Goal: Use online tool/utility: Utilize a website feature to perform a specific function

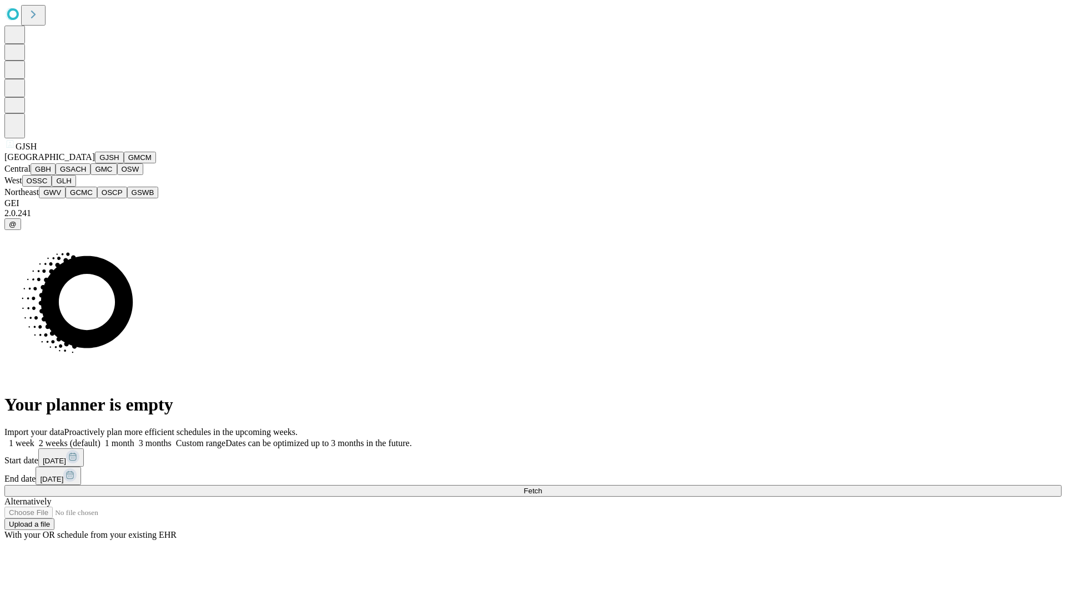
click at [95, 163] on button "GJSH" at bounding box center [109, 158] width 29 height 12
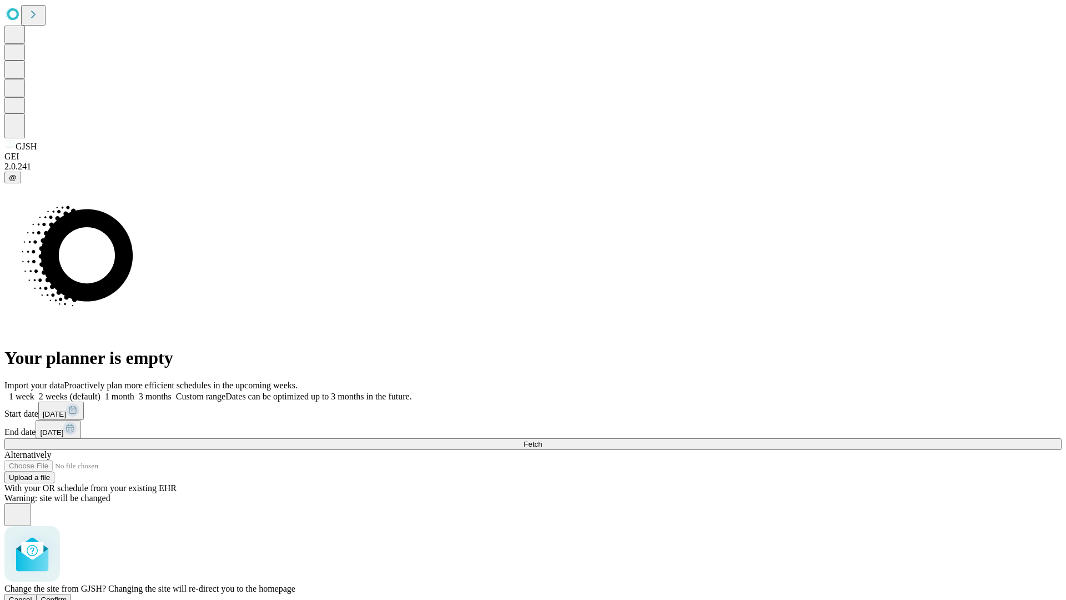
click at [67, 595] on span "Confirm" at bounding box center [54, 599] width 26 height 8
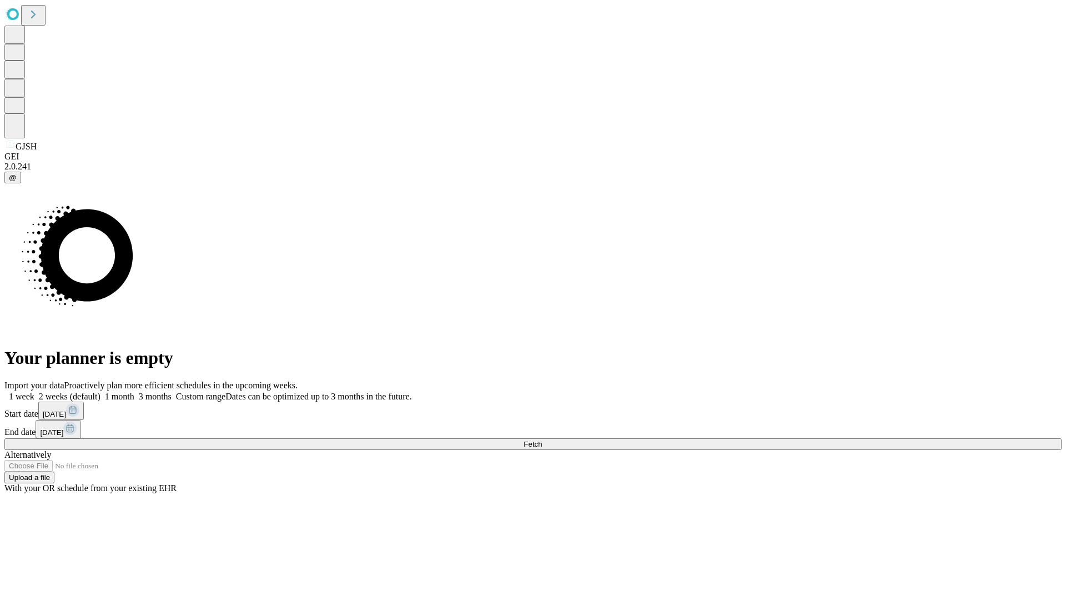
click at [134, 392] on label "1 month" at bounding box center [118, 396] width 34 height 9
click at [542, 440] on span "Fetch" at bounding box center [533, 444] width 18 height 8
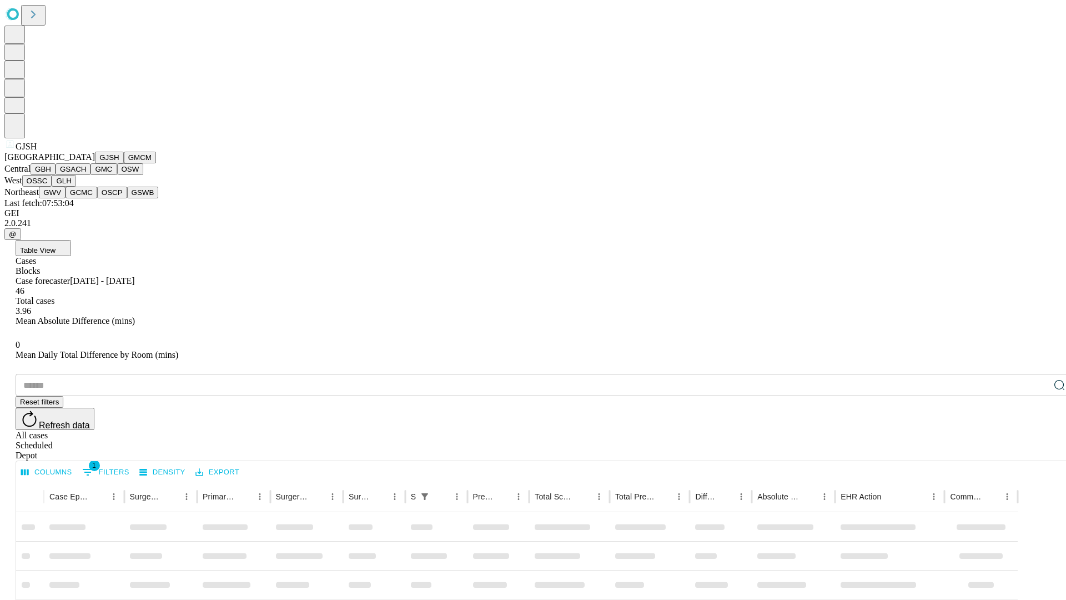
click at [124, 163] on button "GMCM" at bounding box center [140, 158] width 32 height 12
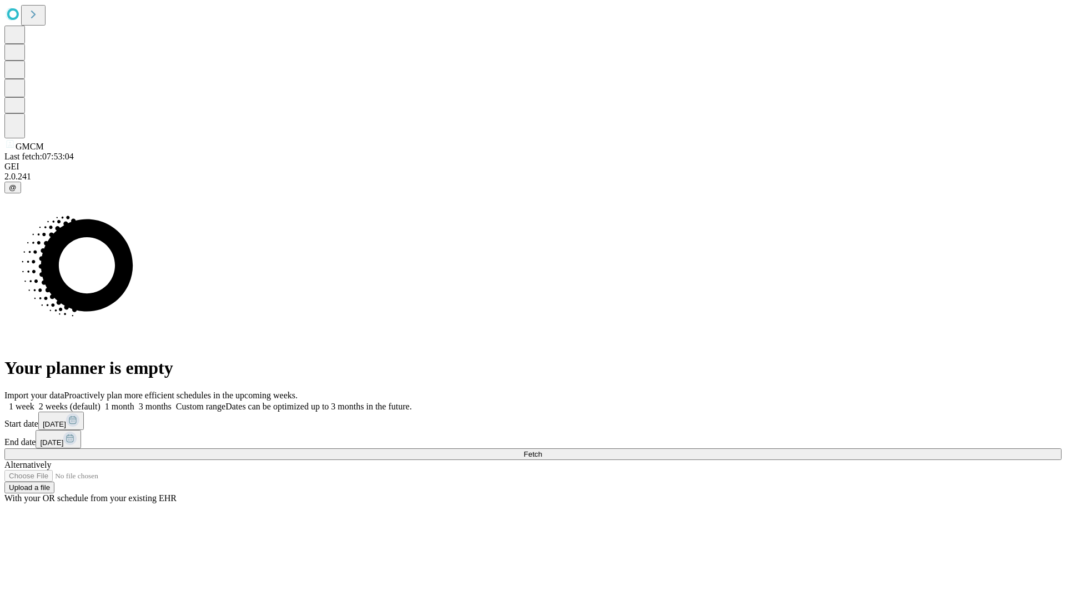
click at [542, 450] on span "Fetch" at bounding box center [533, 454] width 18 height 8
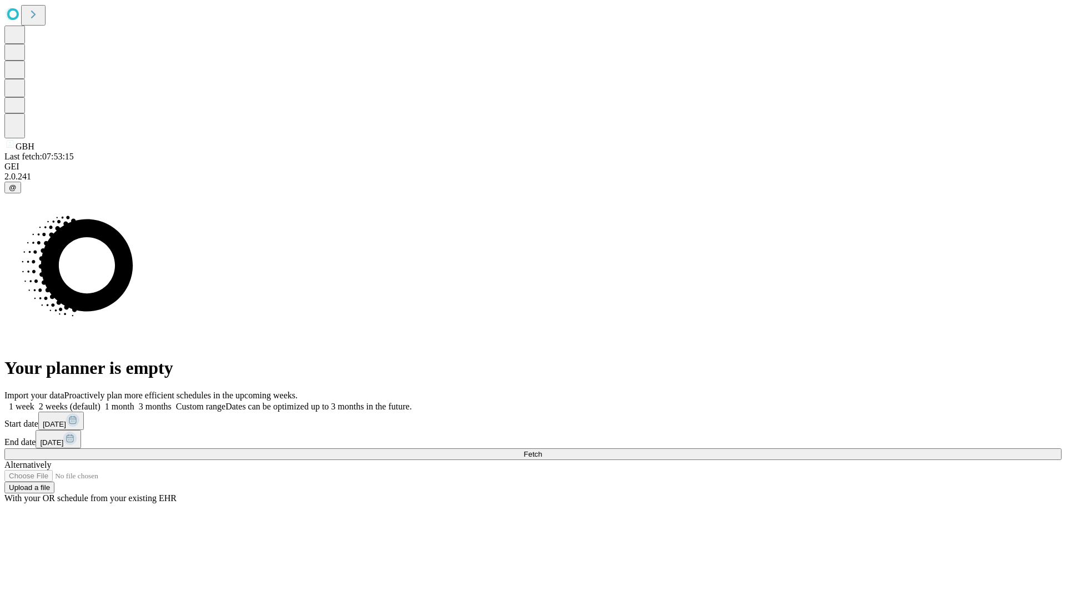
click at [134, 402] on label "1 month" at bounding box center [118, 406] width 34 height 9
click at [542, 450] on span "Fetch" at bounding box center [533, 454] width 18 height 8
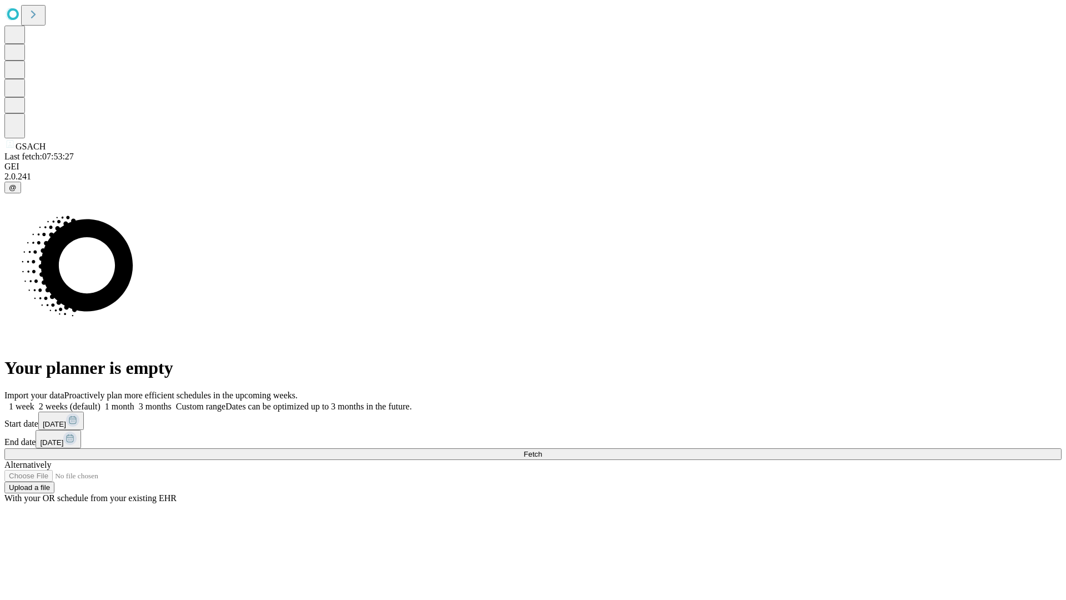
click at [134, 402] on label "1 month" at bounding box center [118, 406] width 34 height 9
click at [542, 450] on span "Fetch" at bounding box center [533, 454] width 18 height 8
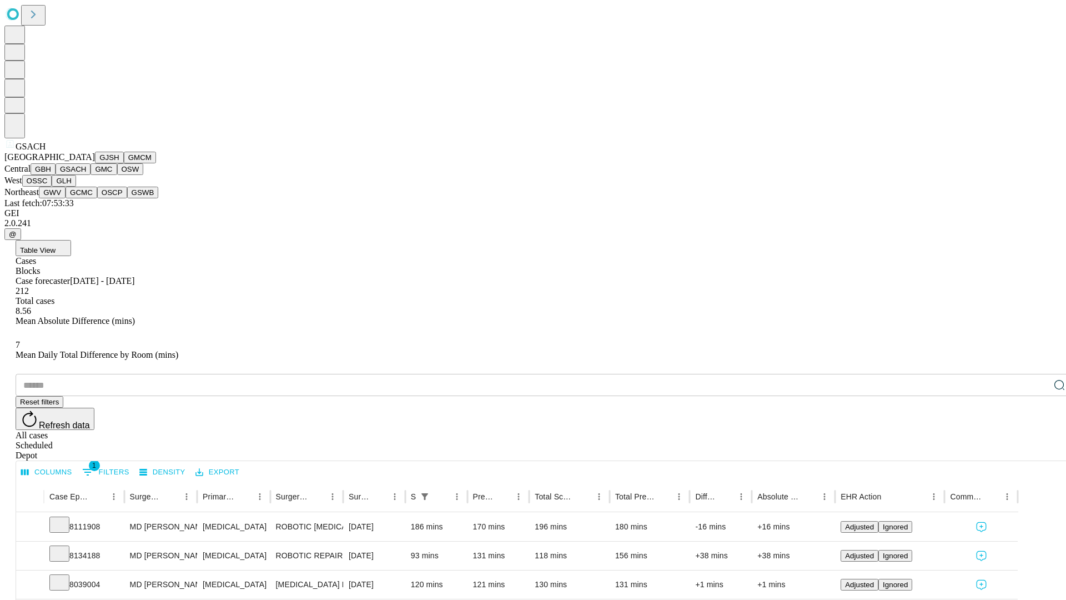
click at [91, 175] on button "GMC" at bounding box center [104, 169] width 26 height 12
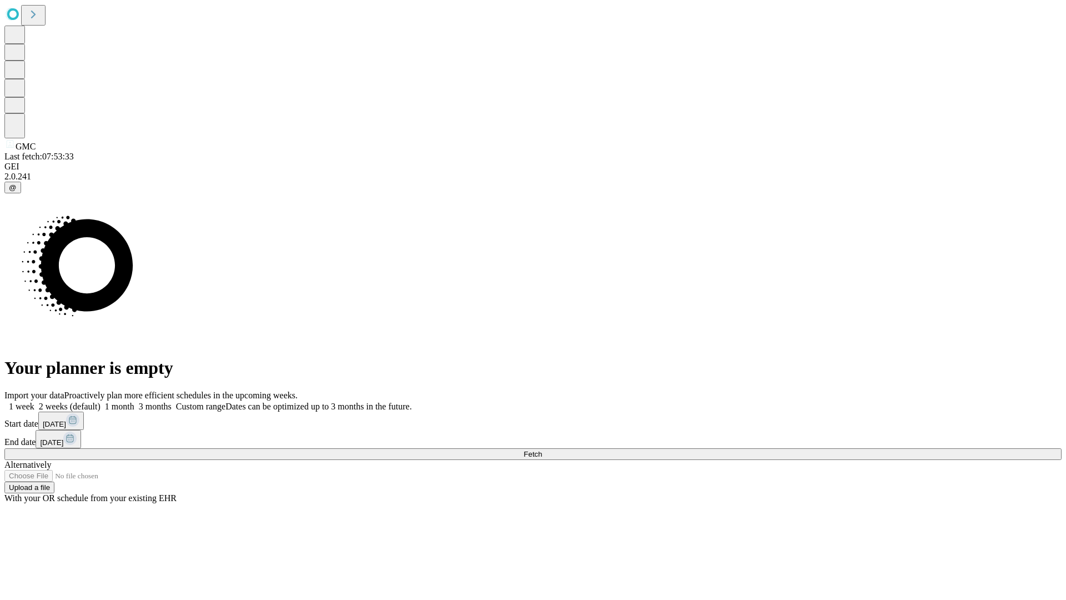
click at [134, 402] on label "1 month" at bounding box center [118, 406] width 34 height 9
click at [542, 450] on span "Fetch" at bounding box center [533, 454] width 18 height 8
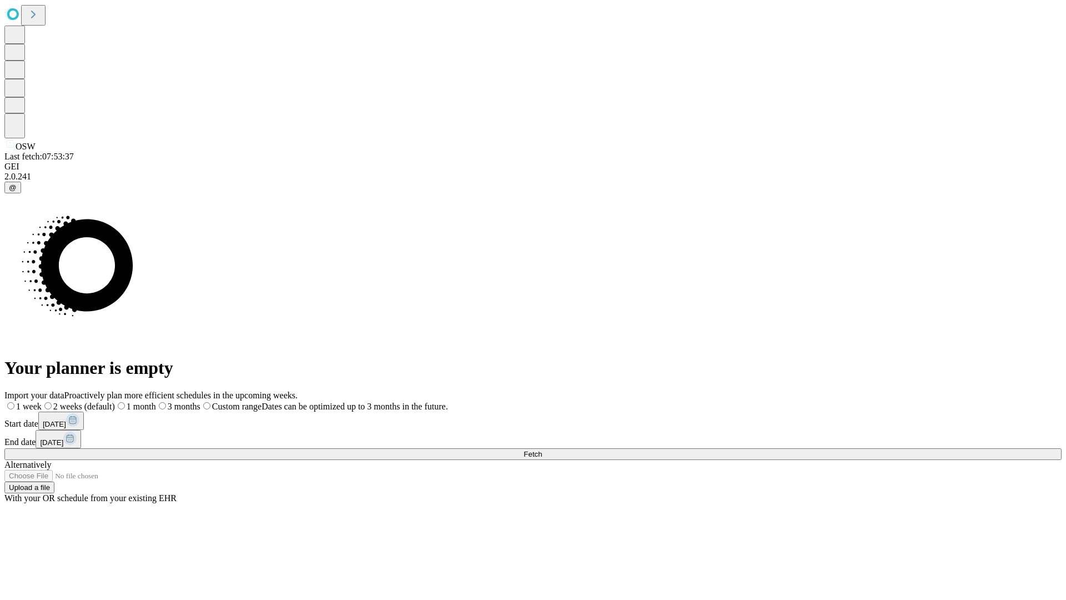
click at [542, 450] on span "Fetch" at bounding box center [533, 454] width 18 height 8
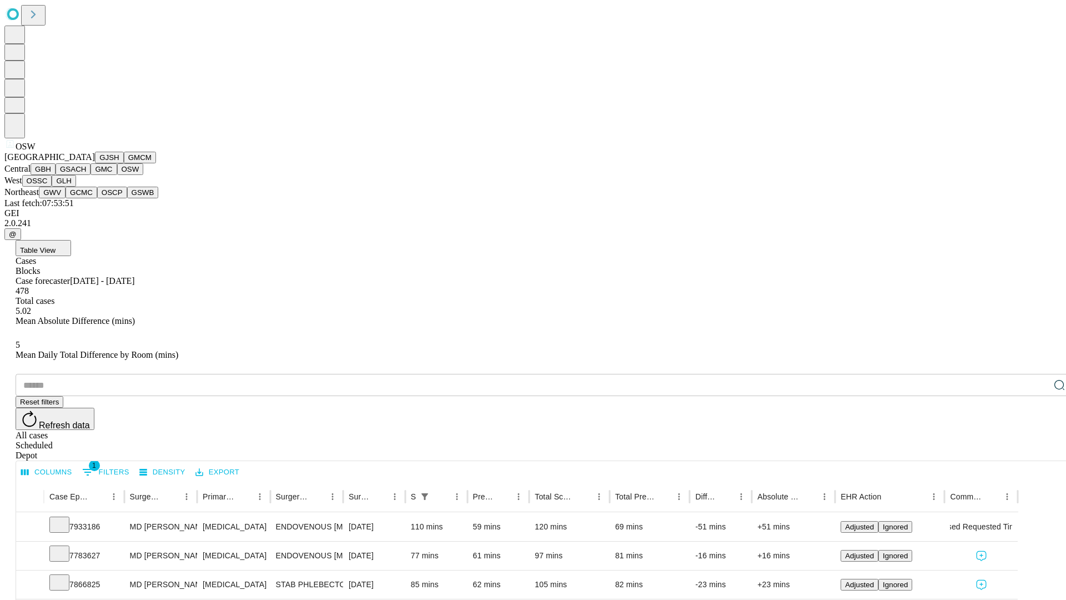
click at [52, 187] on button "OSSC" at bounding box center [37, 181] width 30 height 12
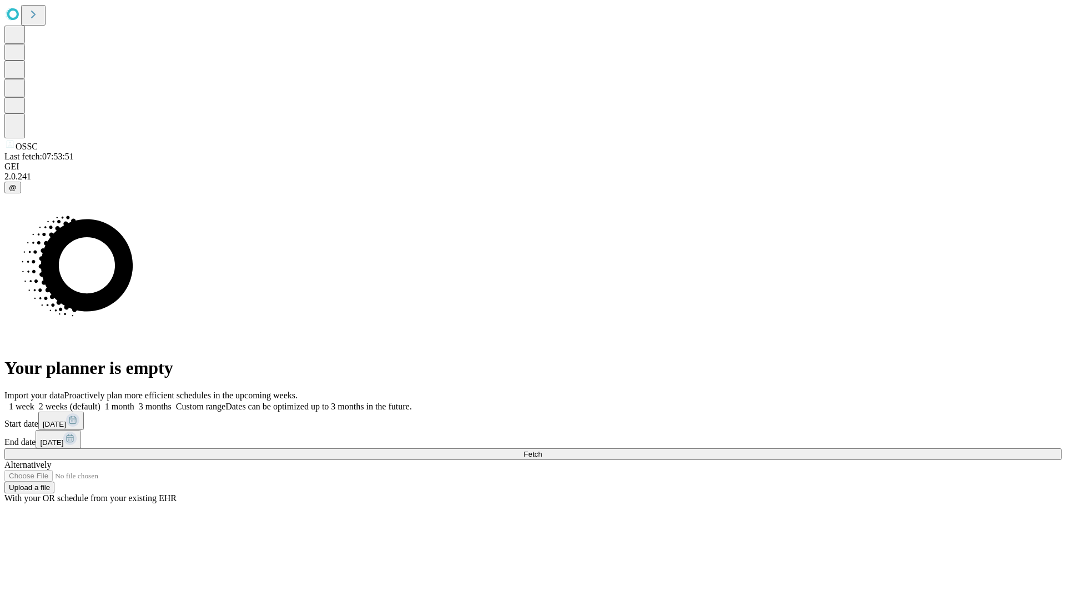
click at [134, 402] on label "1 month" at bounding box center [118, 406] width 34 height 9
click at [542, 450] on span "Fetch" at bounding box center [533, 454] width 18 height 8
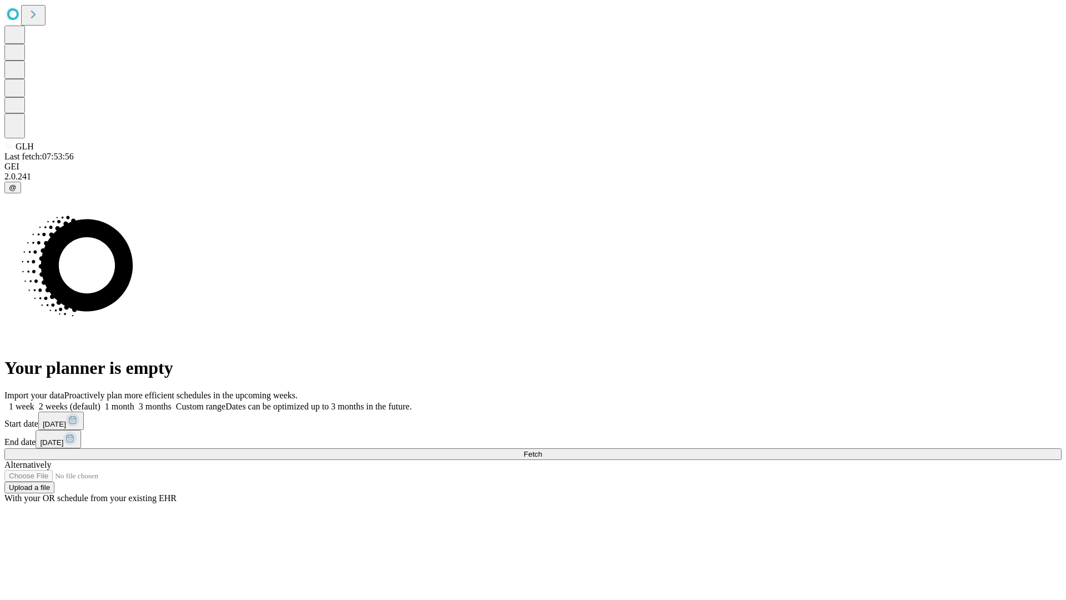
click at [134, 402] on label "1 month" at bounding box center [118, 406] width 34 height 9
click at [542, 450] on span "Fetch" at bounding box center [533, 454] width 18 height 8
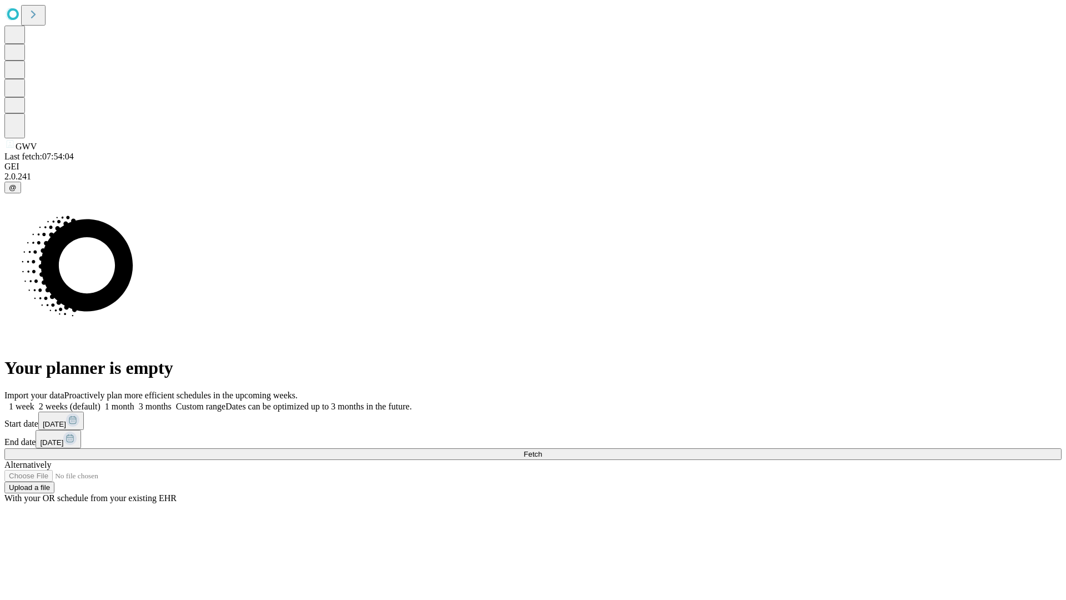
click at [134, 402] on label "1 month" at bounding box center [118, 406] width 34 height 9
click at [542, 450] on span "Fetch" at bounding box center [533, 454] width 18 height 8
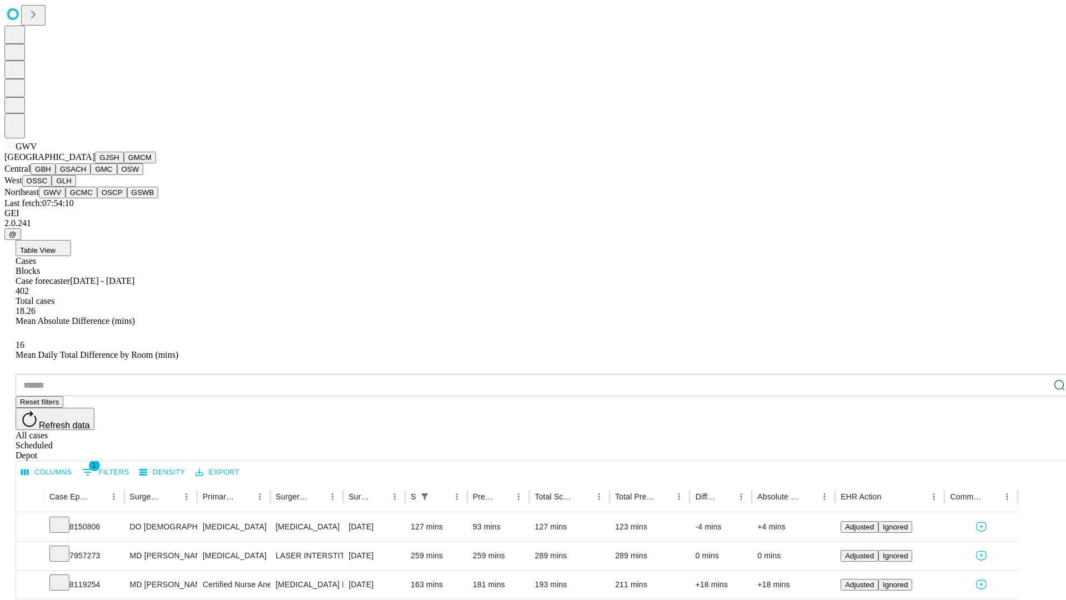
click at [86, 198] on button "GCMC" at bounding box center [82, 193] width 32 height 12
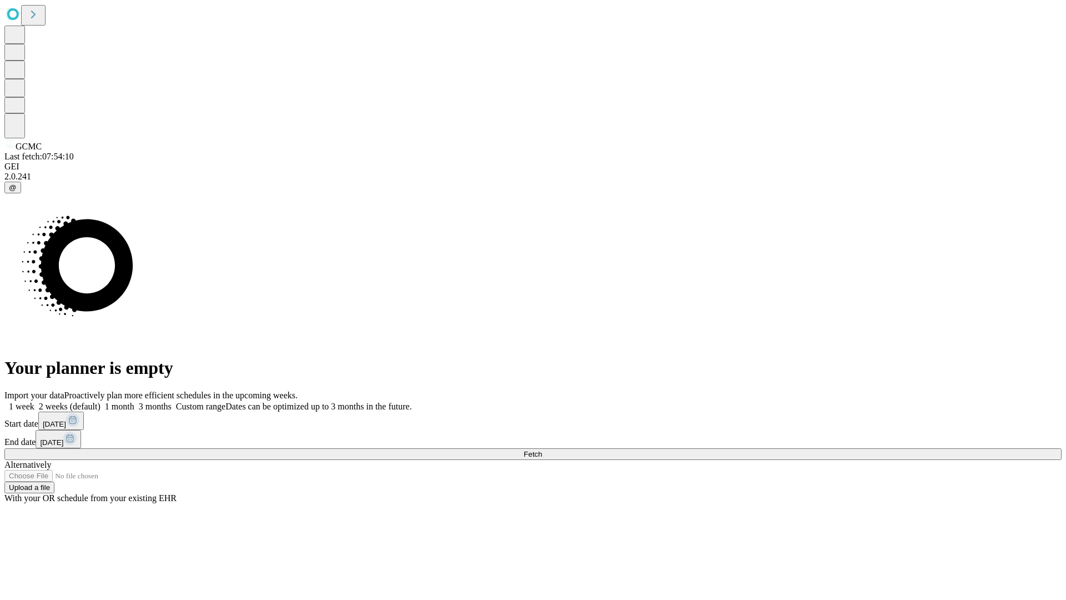
click at [134, 402] on label "1 month" at bounding box center [118, 406] width 34 height 9
click at [542, 450] on span "Fetch" at bounding box center [533, 454] width 18 height 8
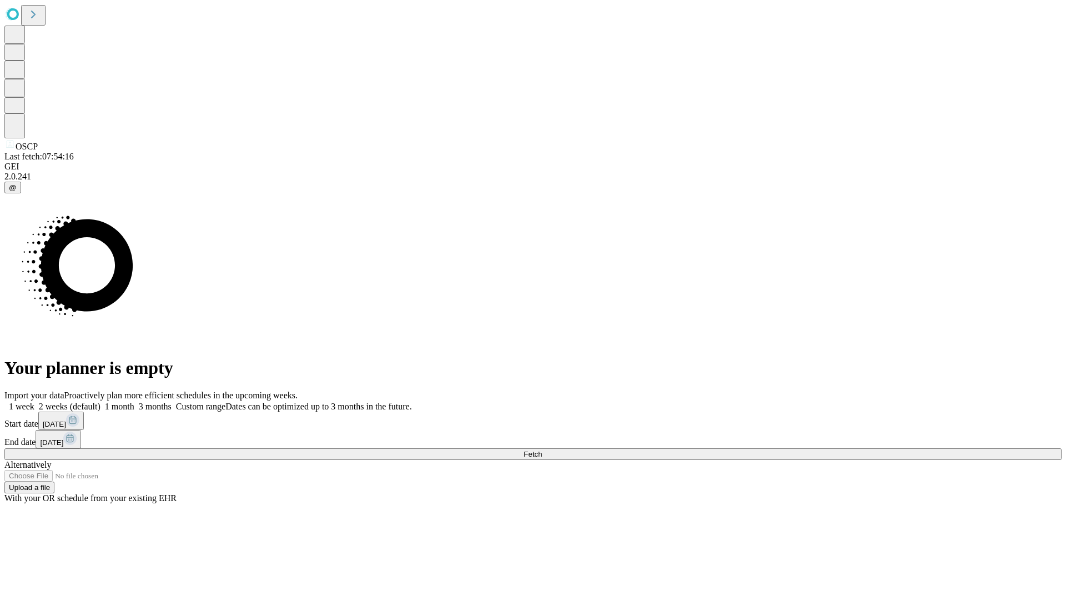
click at [542, 450] on span "Fetch" at bounding box center [533, 454] width 18 height 8
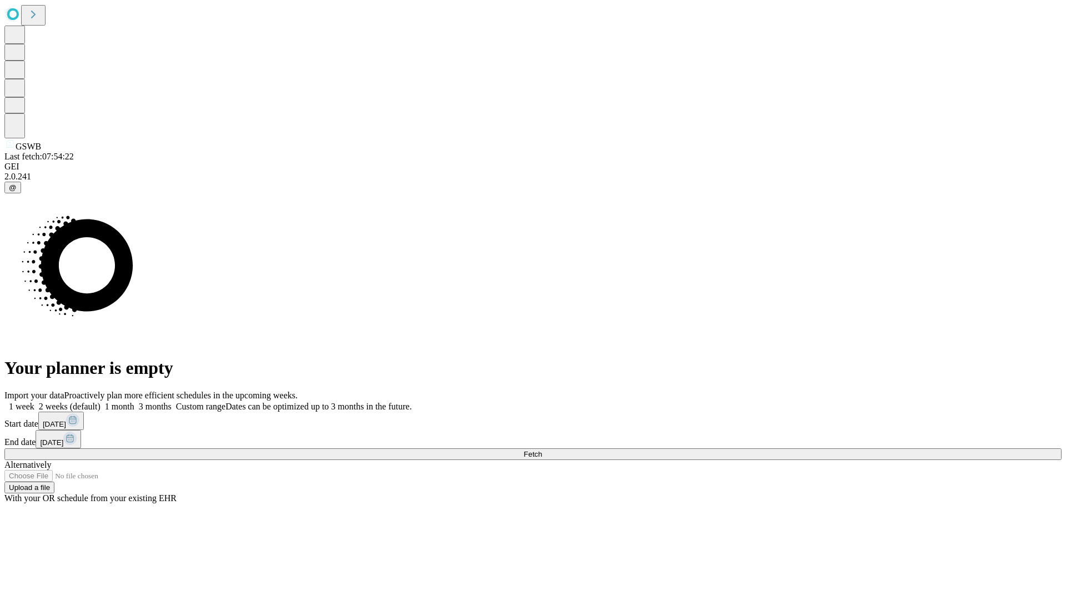
click at [134, 402] on label "1 month" at bounding box center [118, 406] width 34 height 9
click at [542, 450] on span "Fetch" at bounding box center [533, 454] width 18 height 8
